Goal: Find specific page/section: Find specific page/section

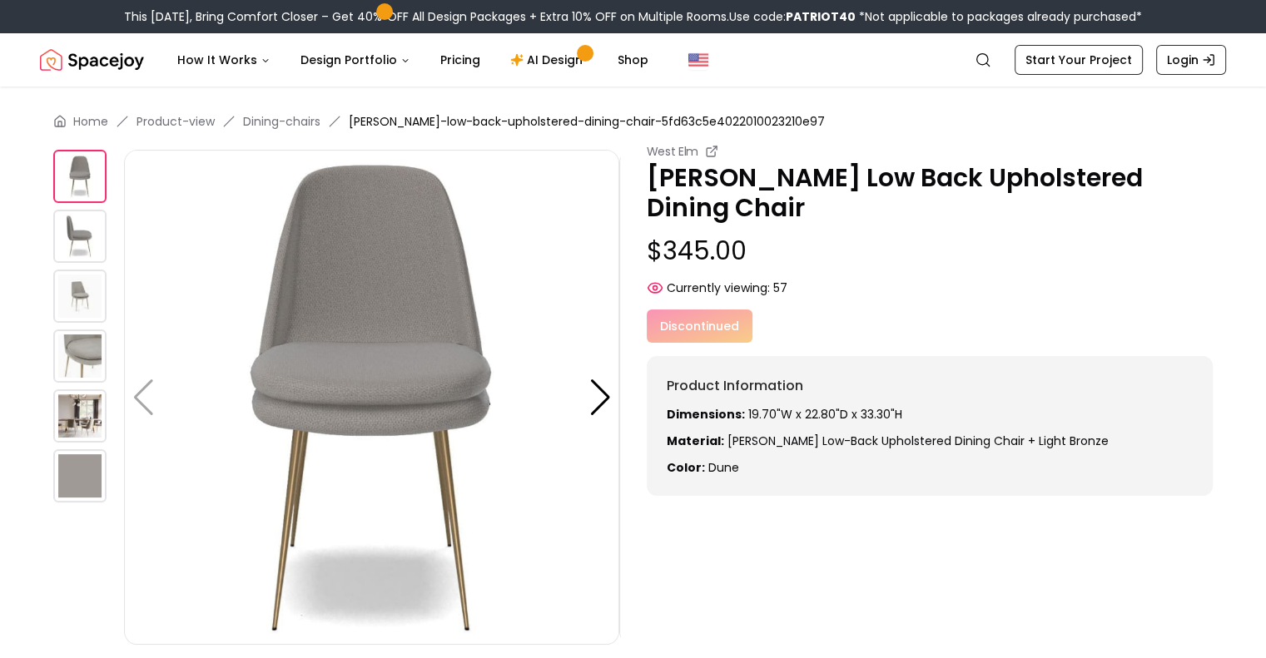
scroll to position [83, 0]
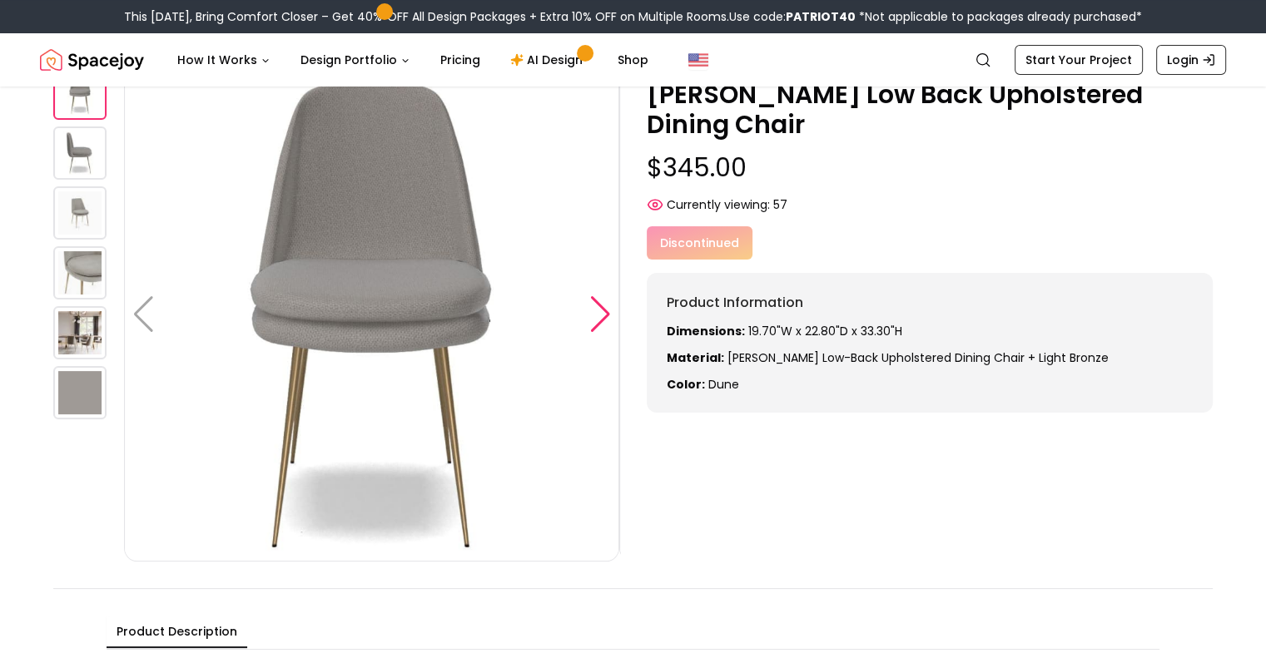
click at [605, 315] on div at bounding box center [600, 314] width 22 height 37
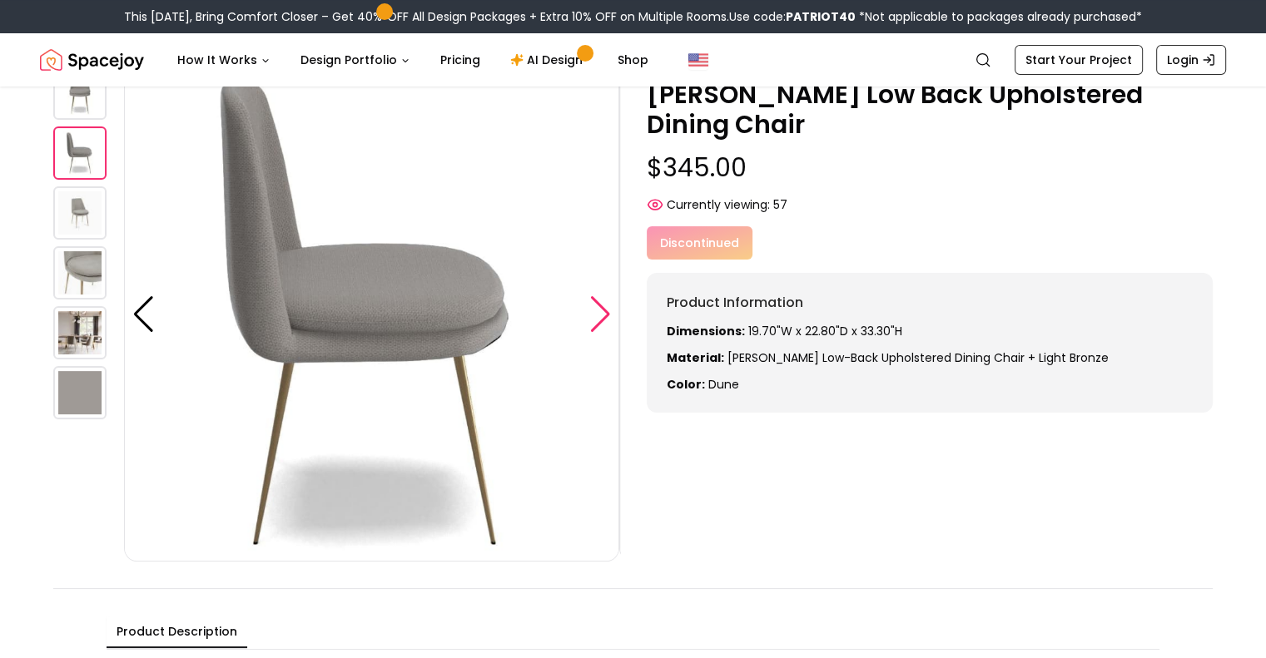
click at [605, 315] on div at bounding box center [600, 314] width 22 height 37
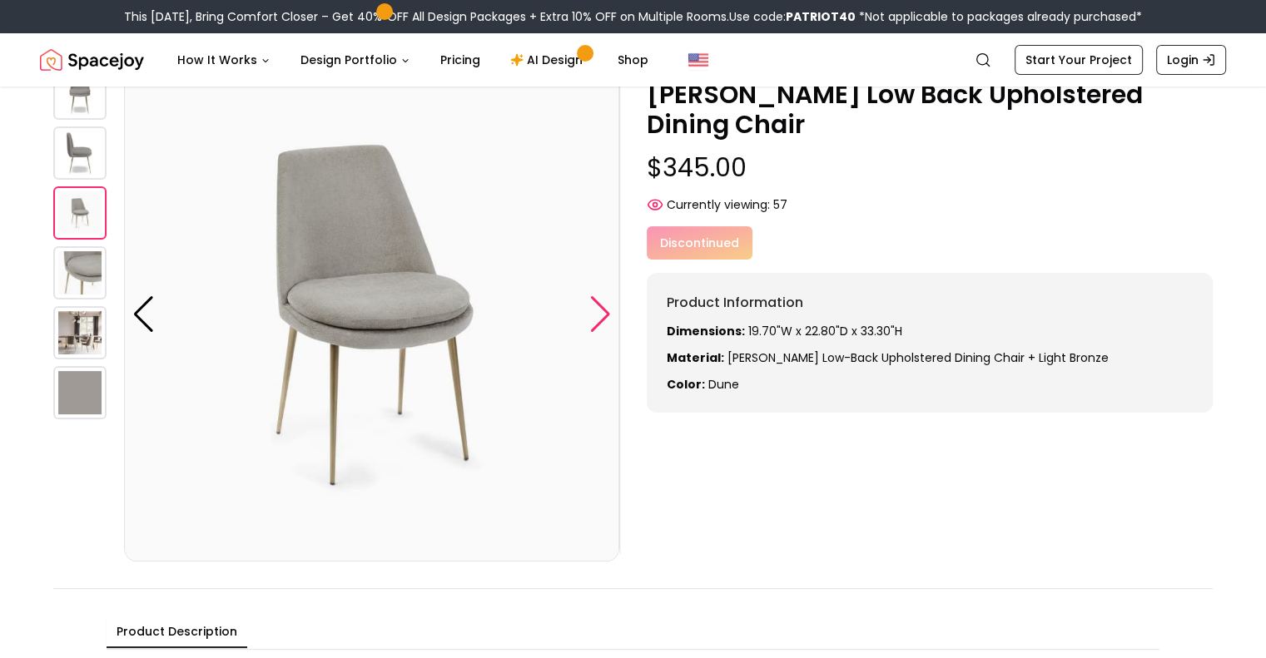
click at [605, 315] on div at bounding box center [600, 314] width 22 height 37
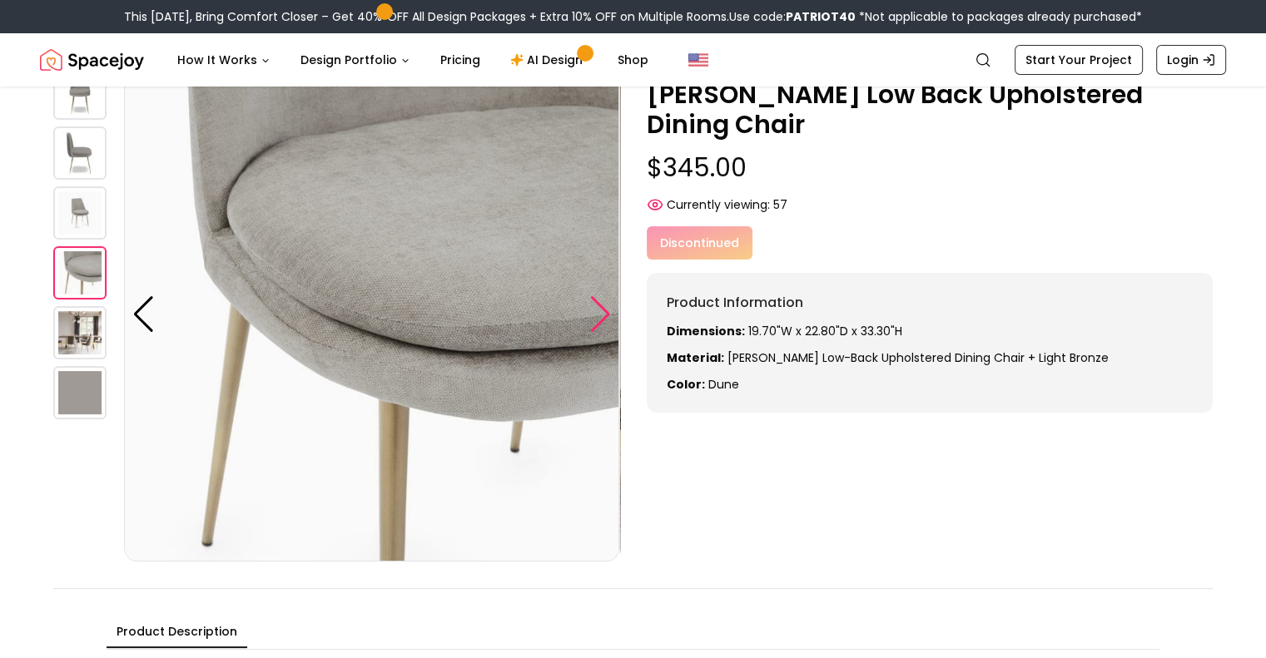
click at [605, 315] on div at bounding box center [600, 314] width 22 height 37
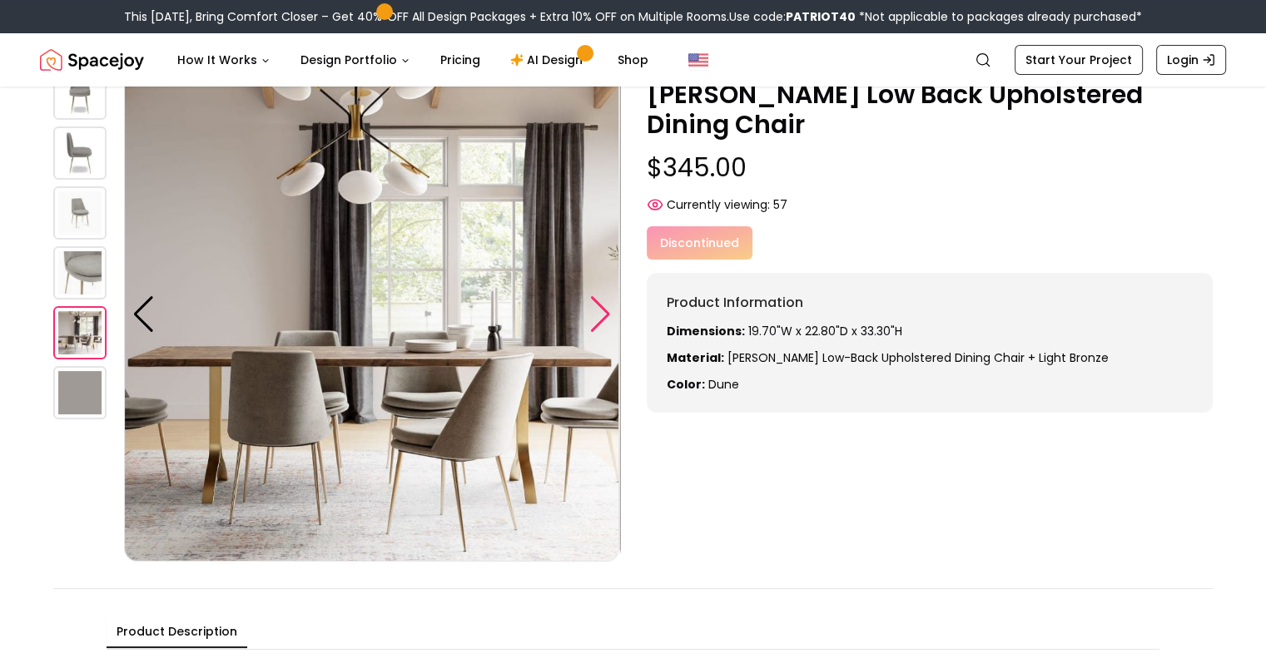
click at [605, 315] on div at bounding box center [600, 314] width 22 height 37
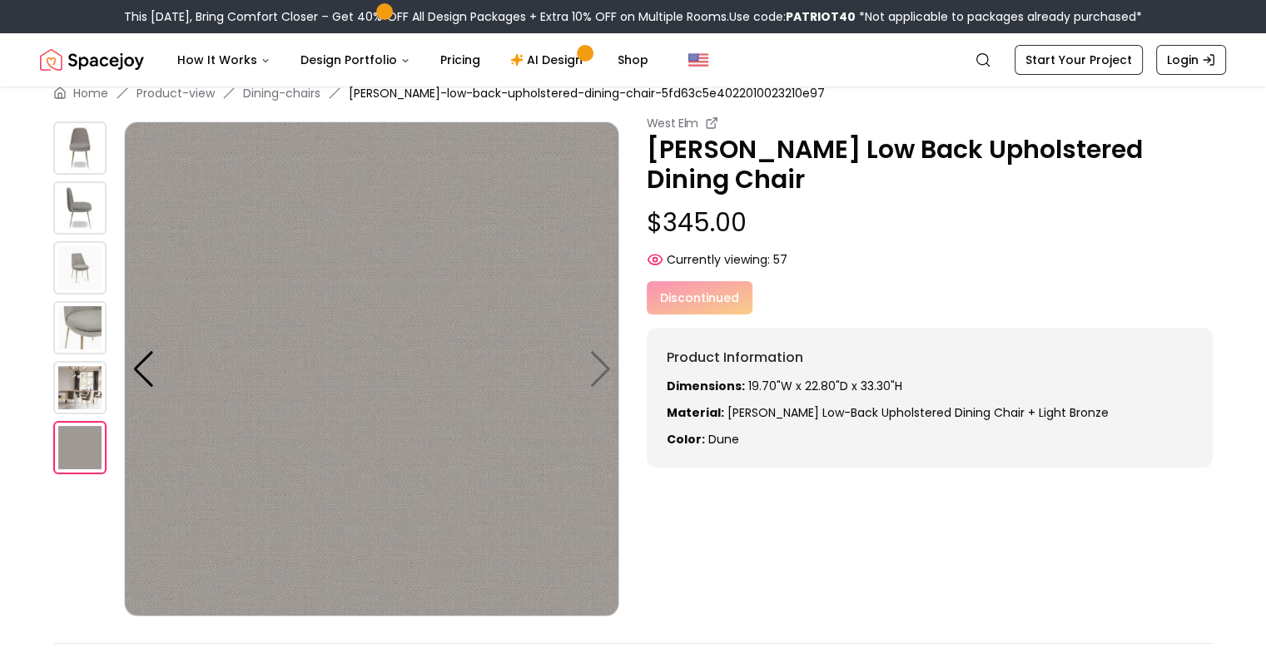
scroll to position [0, 0]
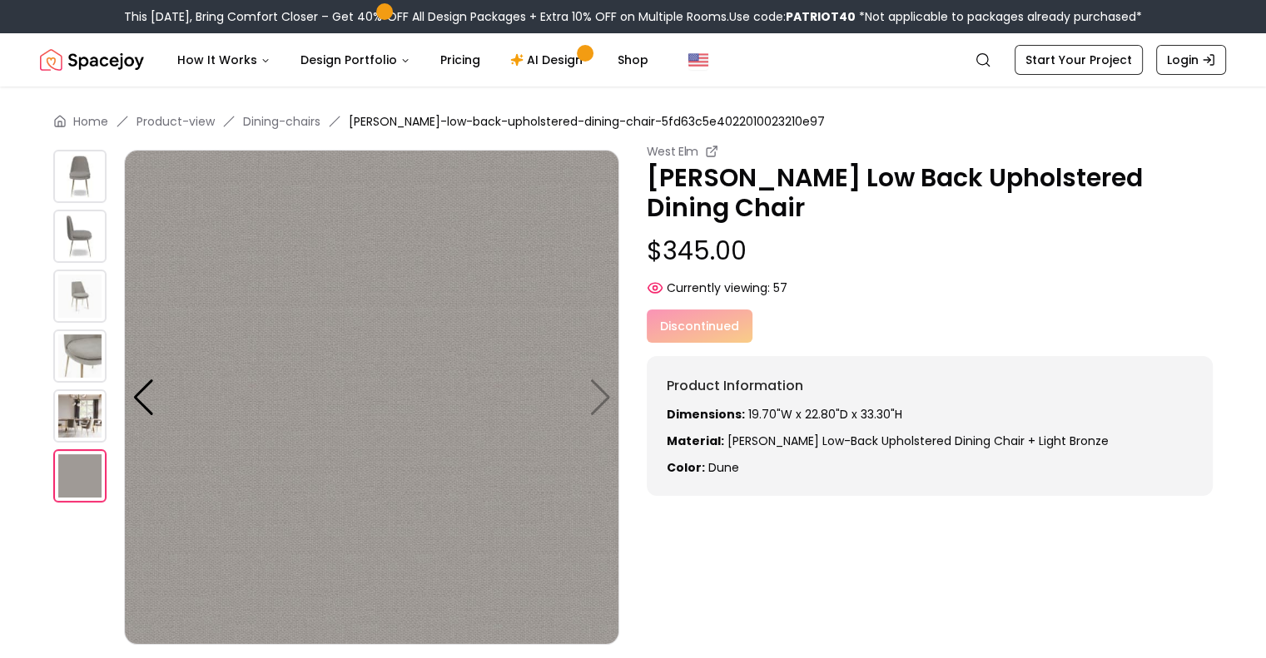
click at [77, 411] on img at bounding box center [79, 415] width 53 height 53
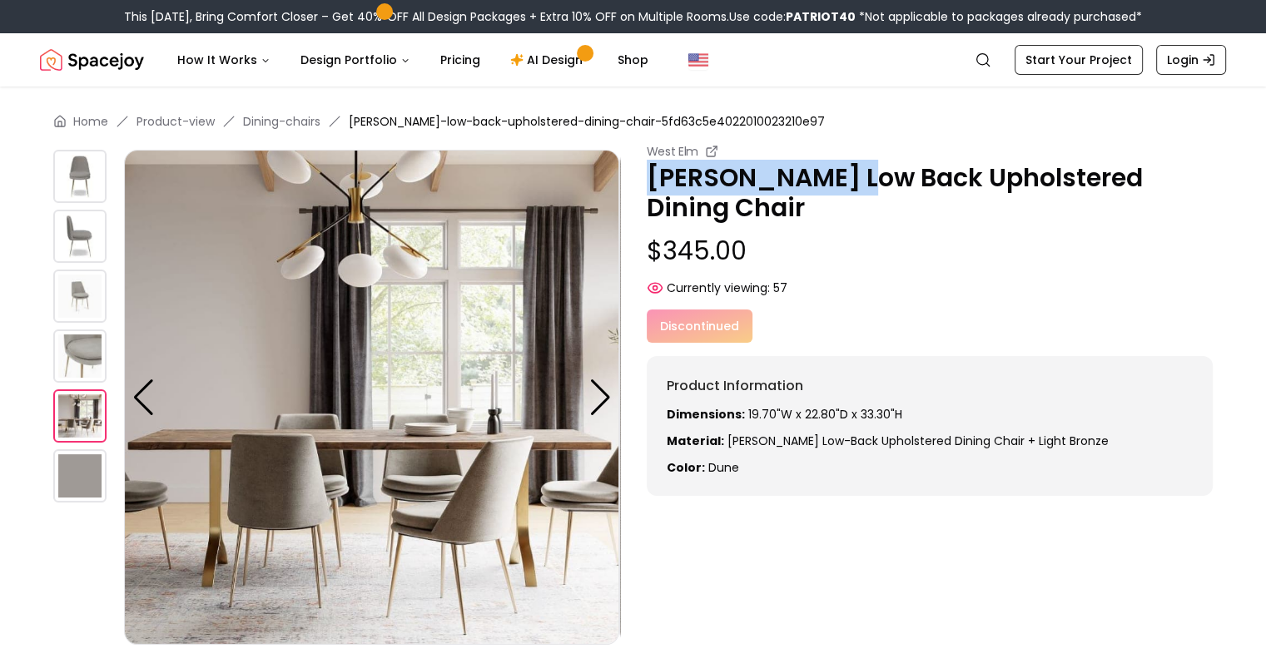
drag, startPoint x: 647, startPoint y: 176, endPoint x: 836, endPoint y: 173, distance: 188.9
click at [836, 173] on p "[PERSON_NAME] Low Back Upholstered Dining Chair" at bounding box center [930, 193] width 567 height 60
copy p "[PERSON_NAME] Low Back"
click at [987, 60] on icon "Global" at bounding box center [982, 60] width 17 height 17
